Goal: Task Accomplishment & Management: Use online tool/utility

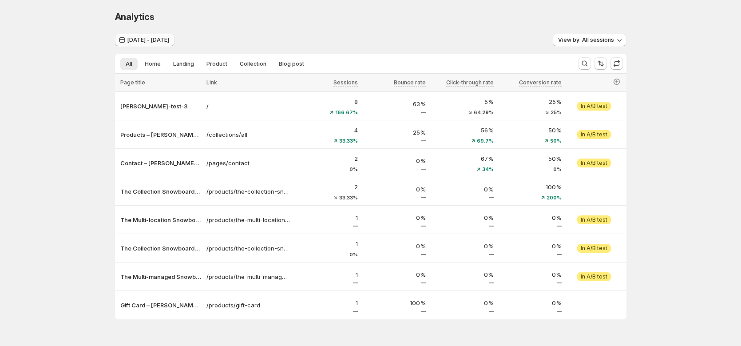
click at [169, 37] on span "Jul 01, 2025 - Jul 31, 2025" at bounding box center [148, 39] width 42 height 7
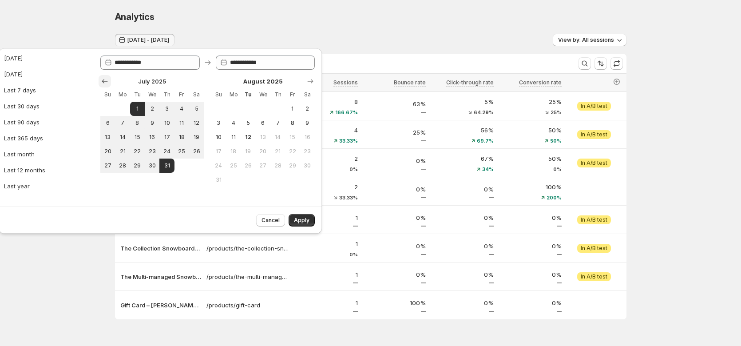
click at [106, 81] on icon "Show previous month, June 2025" at bounding box center [105, 81] width 6 height 4
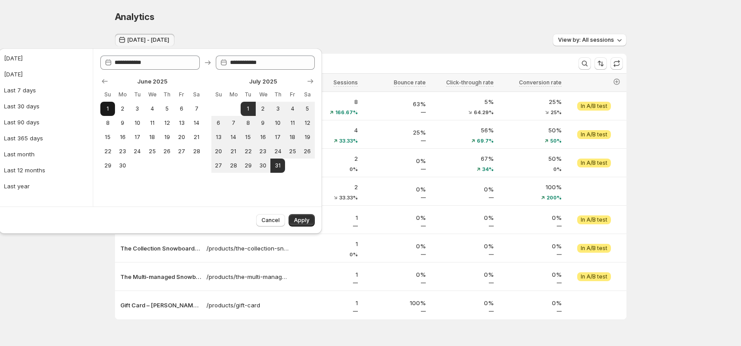
click at [110, 110] on span "1" at bounding box center [108, 108] width 8 height 7
type input "**********"
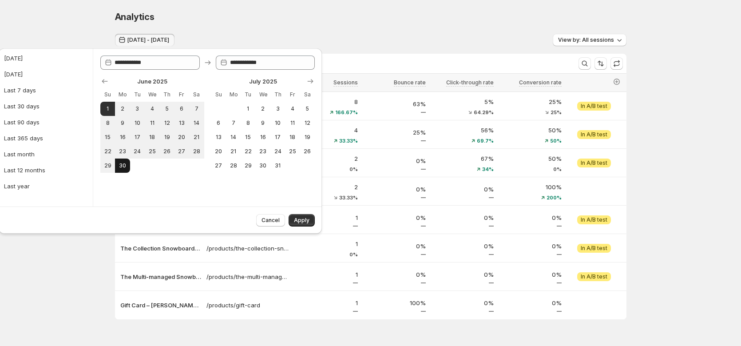
click at [120, 161] on button "30" at bounding box center [122, 166] width 15 height 14
type input "**********"
click at [304, 219] on span "Apply" at bounding box center [302, 220] width 16 height 7
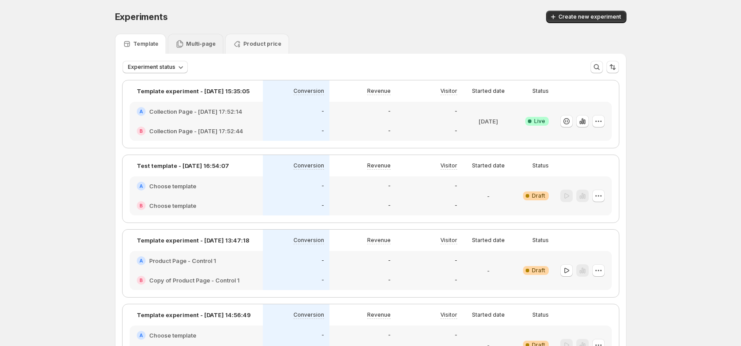
click at [210, 46] on p "Multi-page" at bounding box center [201, 43] width 30 height 7
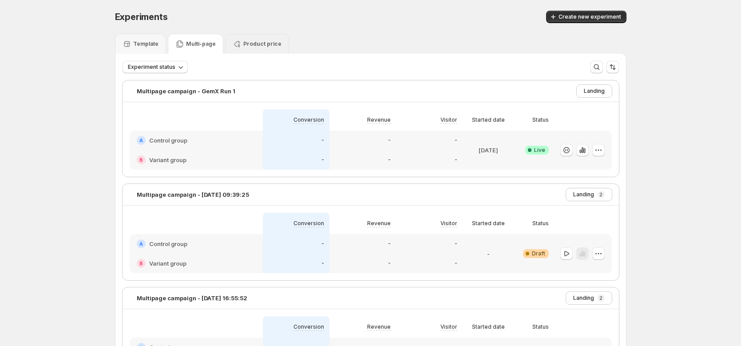
click at [258, 46] on p "Product price" at bounding box center [262, 43] width 38 height 7
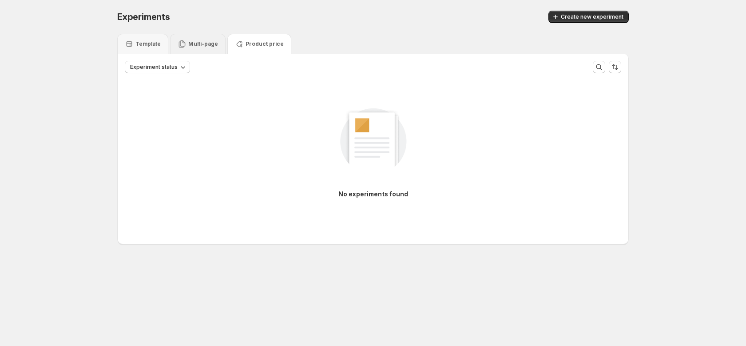
click at [202, 47] on p "Multi-page" at bounding box center [203, 43] width 30 height 7
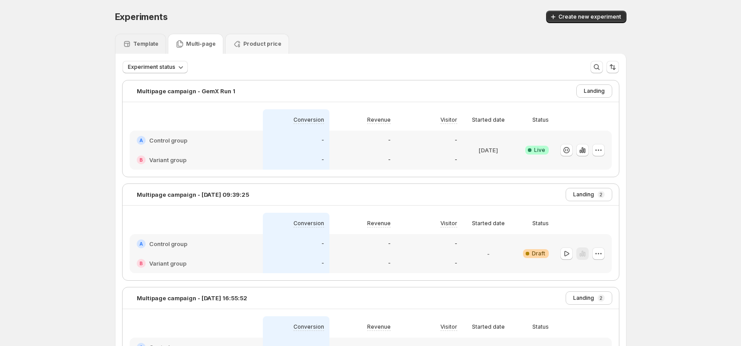
click at [161, 47] on div "Template" at bounding box center [140, 44] width 51 height 20
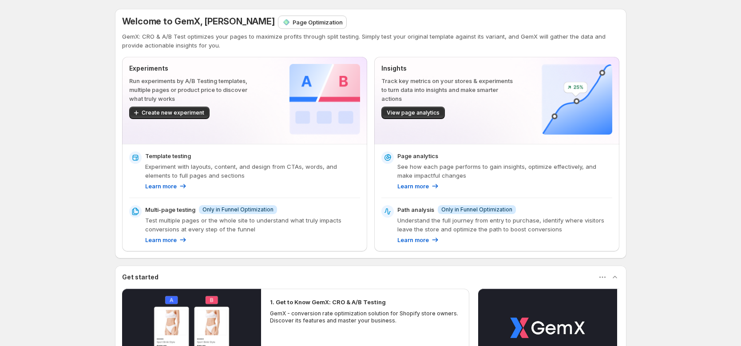
click at [41, 165] on div "Welcome to GemX, Hugh Le Page Optimization GemX: CRO & A/B Test optimizes your …" at bounding box center [370, 316] width 741 height 632
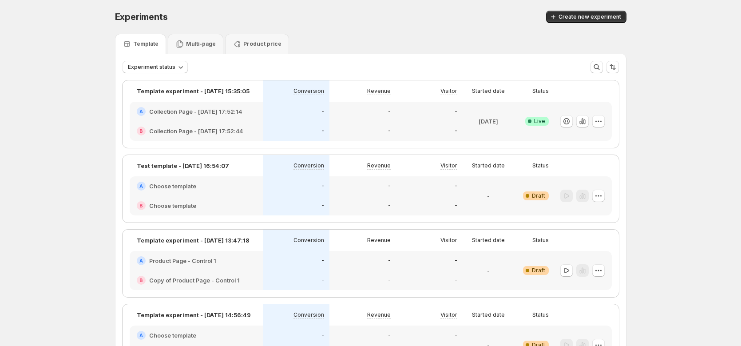
click at [596, 39] on div "Template Multi-page Product price" at bounding box center [371, 44] width 512 height 20
click at [587, 121] on icon "button" at bounding box center [582, 121] width 9 height 9
click at [420, 7] on div "Experiments. This page is ready Experiments Create new experiment" at bounding box center [371, 17] width 512 height 34
click at [433, 106] on div "-" at bounding box center [429, 112] width 67 height 20
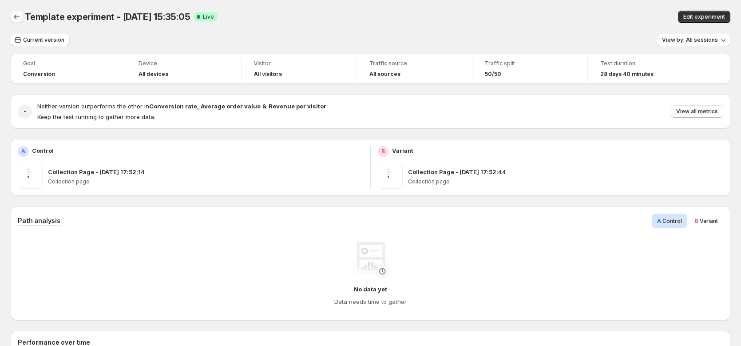
click at [15, 17] on icon "Back" at bounding box center [17, 17] width 6 height 4
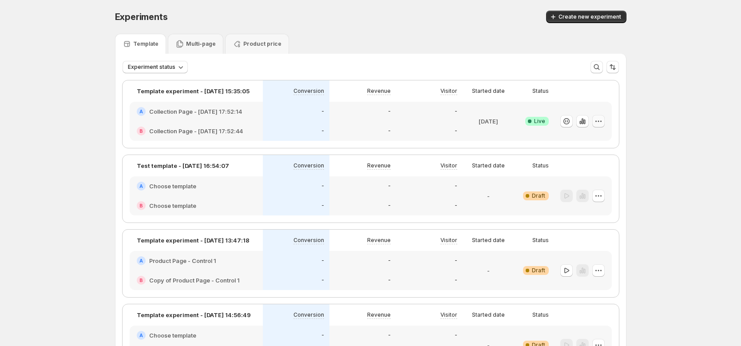
click at [599, 124] on icon "button" at bounding box center [598, 121] width 9 height 9
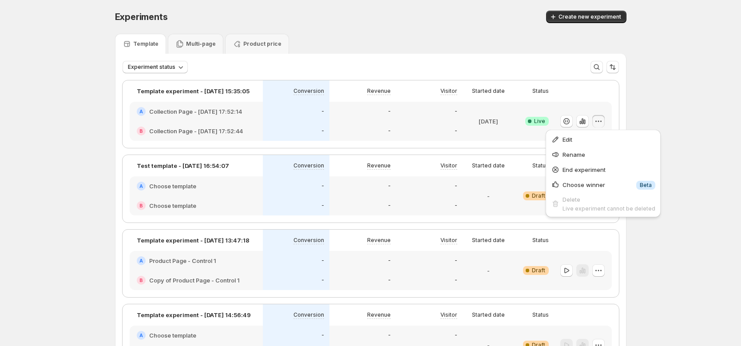
click at [443, 190] on div "-" at bounding box center [429, 186] width 56 height 9
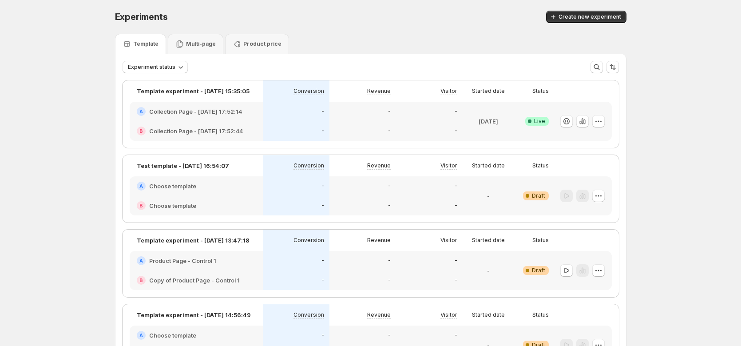
click at [473, 194] on div "-" at bounding box center [488, 196] width 44 height 28
click at [346, 171] on div "Revenue" at bounding box center [362, 165] width 67 height 21
click at [236, 188] on div "A Choose template" at bounding box center [196, 186] width 119 height 9
click at [325, 177] on div "-" at bounding box center [296, 186] width 67 height 20
click at [385, 185] on div "-" at bounding box center [363, 186] width 56 height 9
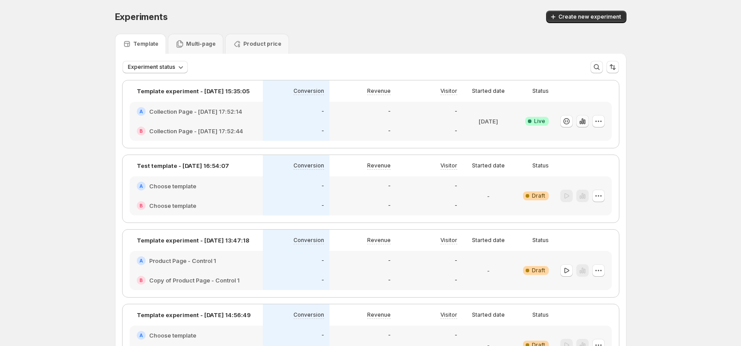
click at [581, 123] on icon "button" at bounding box center [582, 121] width 9 height 9
click at [587, 121] on icon "button" at bounding box center [582, 121] width 9 height 9
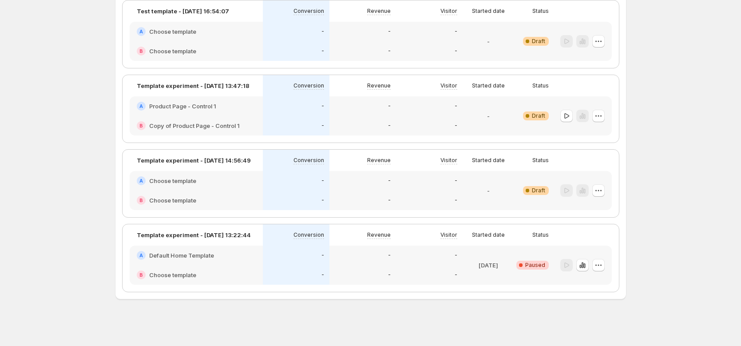
scroll to position [156, 0]
click at [585, 265] on icon "button" at bounding box center [582, 263] width 9 height 9
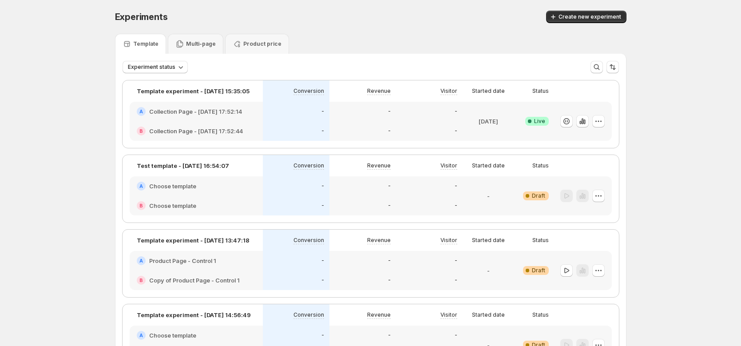
click at [415, 25] on div "Experiments. This page is ready Experiments Create new experiment" at bounding box center [371, 17] width 512 height 34
click at [584, 126] on button "button" at bounding box center [582, 121] width 12 height 12
